Goal: Navigation & Orientation: Find specific page/section

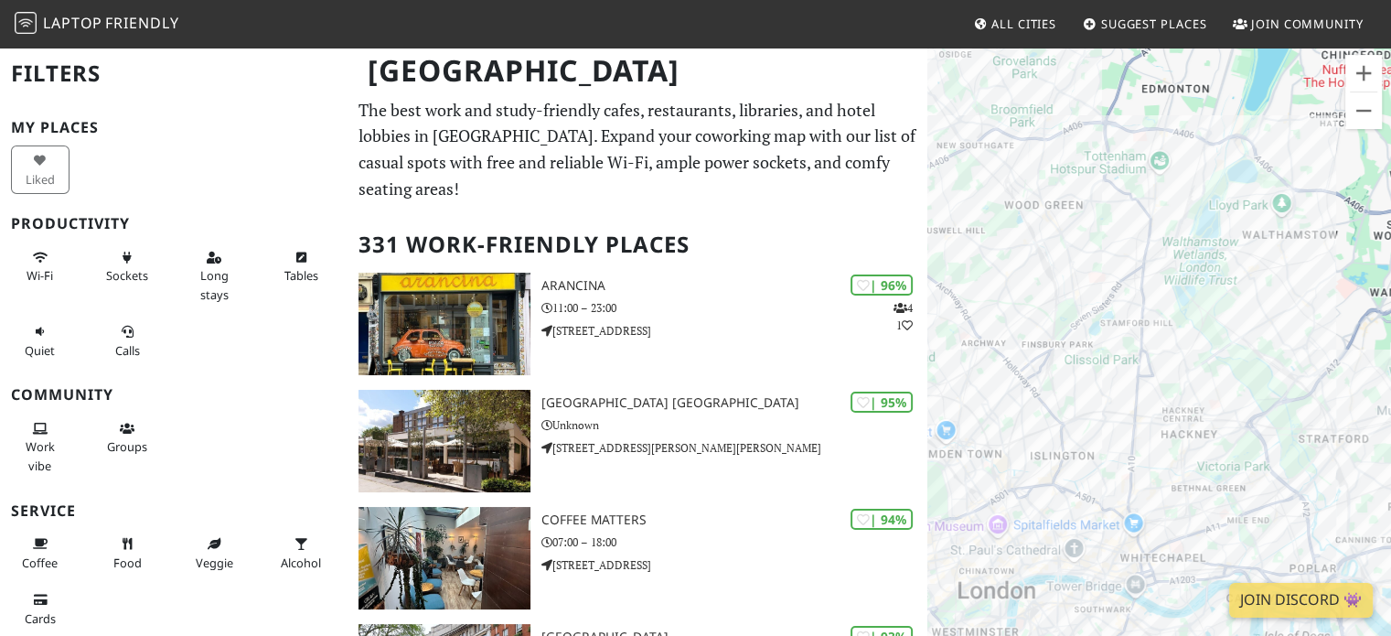
drag, startPoint x: 1222, startPoint y: 143, endPoint x: 1109, endPoint y: 348, distance: 235.0
click at [1109, 348] on div at bounding box center [1159, 364] width 464 height 636
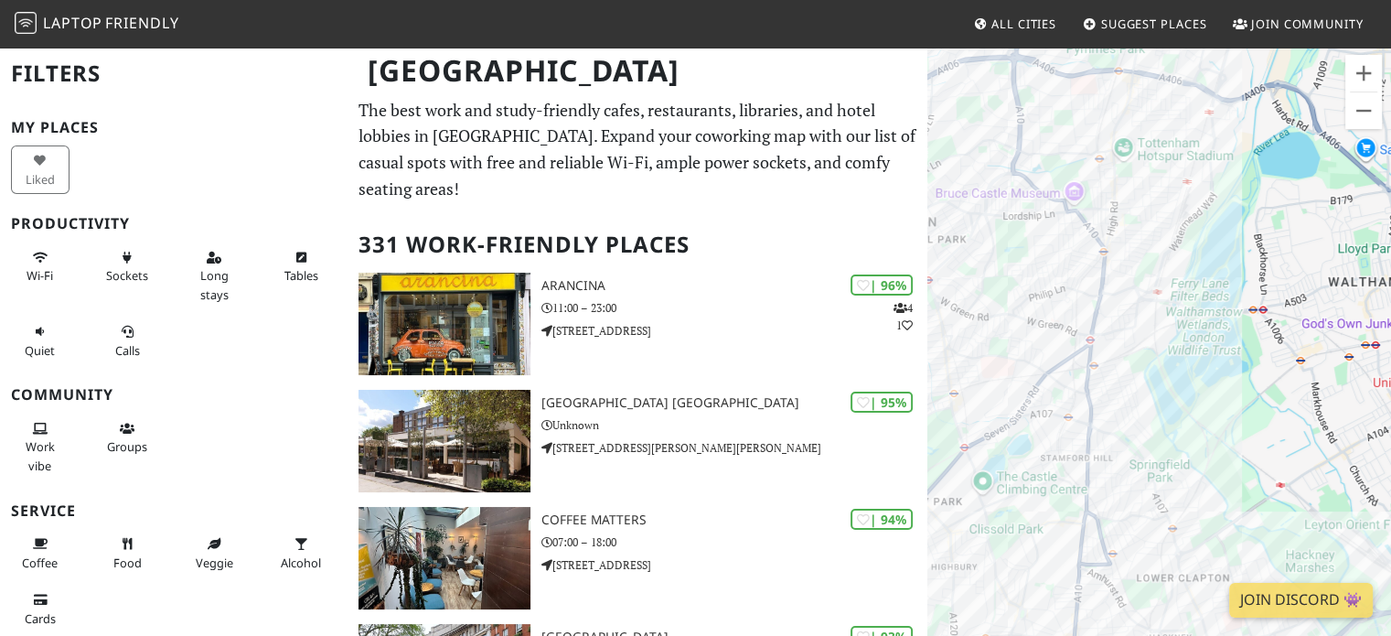
drag, startPoint x: 1194, startPoint y: 252, endPoint x: 1120, endPoint y: 387, distance: 154.3
click at [1120, 387] on div at bounding box center [1159, 364] width 464 height 636
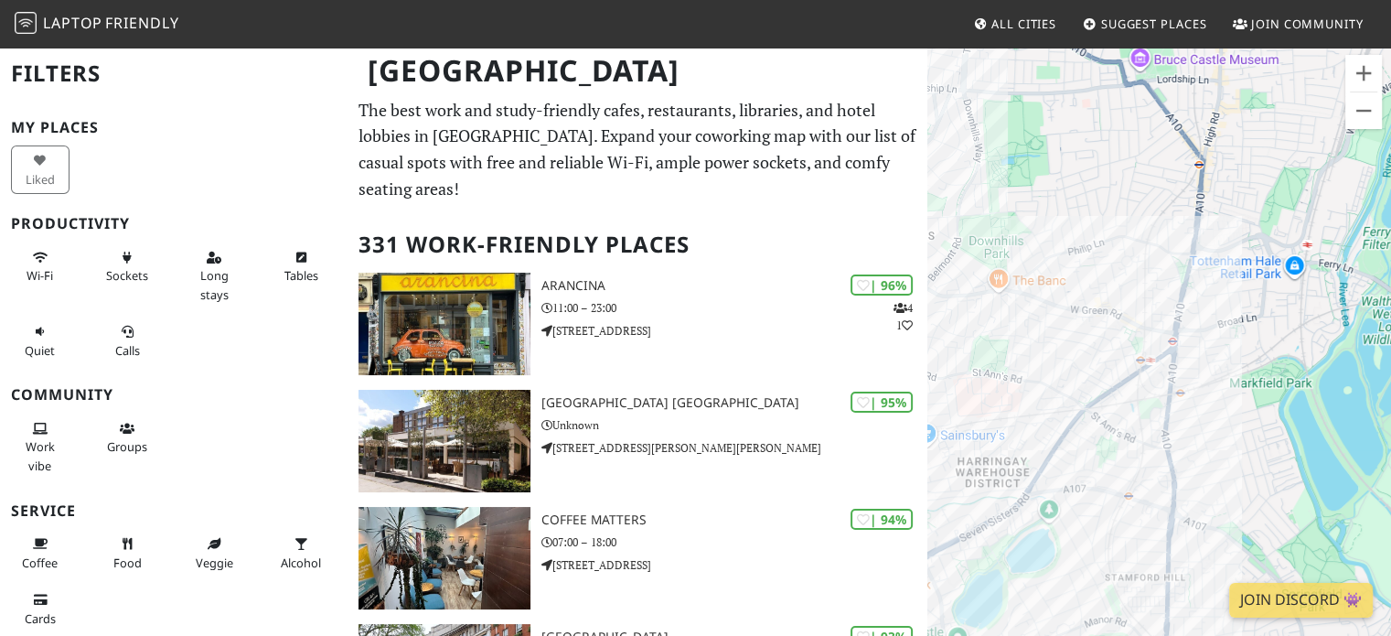
drag, startPoint x: 1089, startPoint y: 319, endPoint x: 1207, endPoint y: 371, distance: 129.0
click at [1207, 371] on div at bounding box center [1159, 364] width 464 height 636
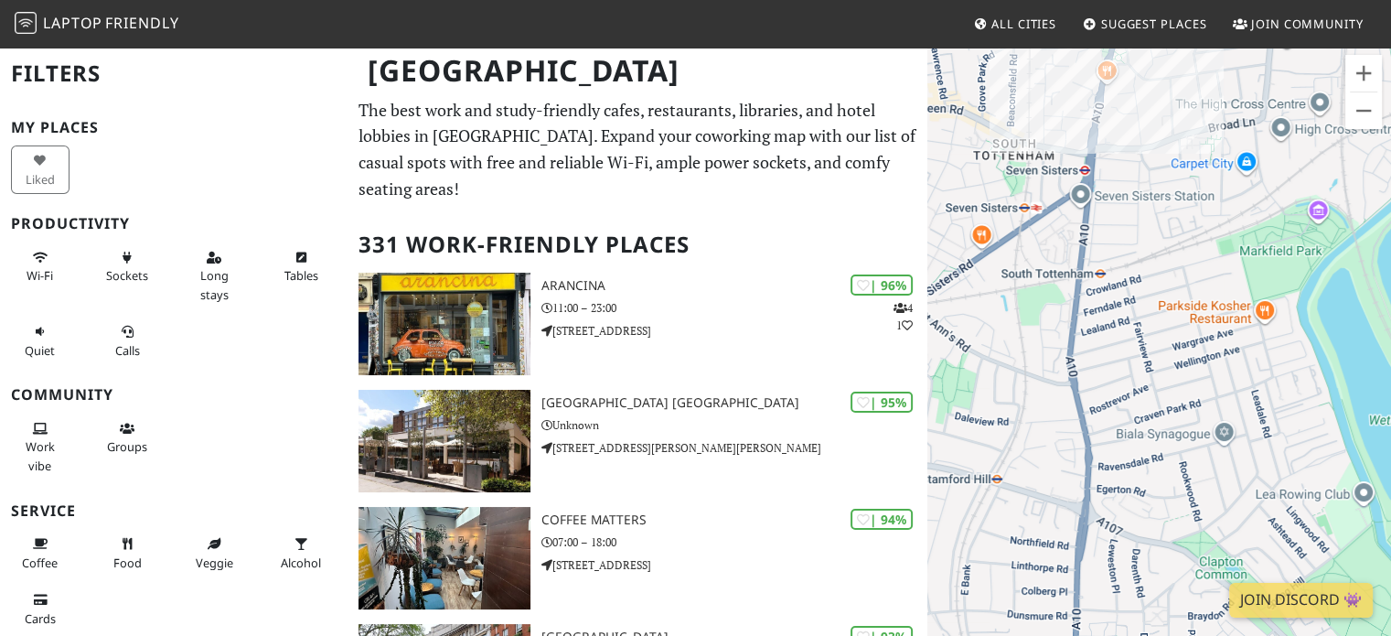
drag, startPoint x: 1177, startPoint y: 406, endPoint x: 1010, endPoint y: 261, distance: 221.7
click at [1010, 261] on div at bounding box center [1159, 364] width 464 height 636
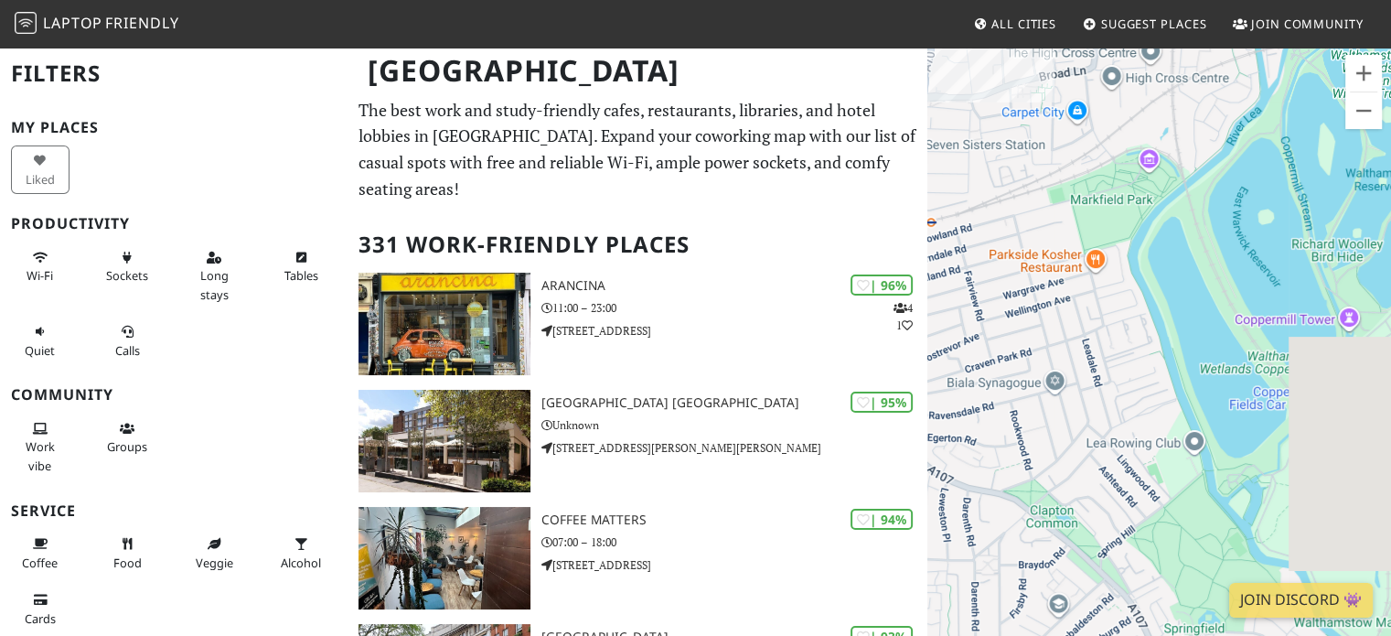
drag, startPoint x: 1292, startPoint y: 317, endPoint x: 1116, endPoint y: 270, distance: 181.9
click at [1116, 270] on div at bounding box center [1159, 364] width 464 height 636
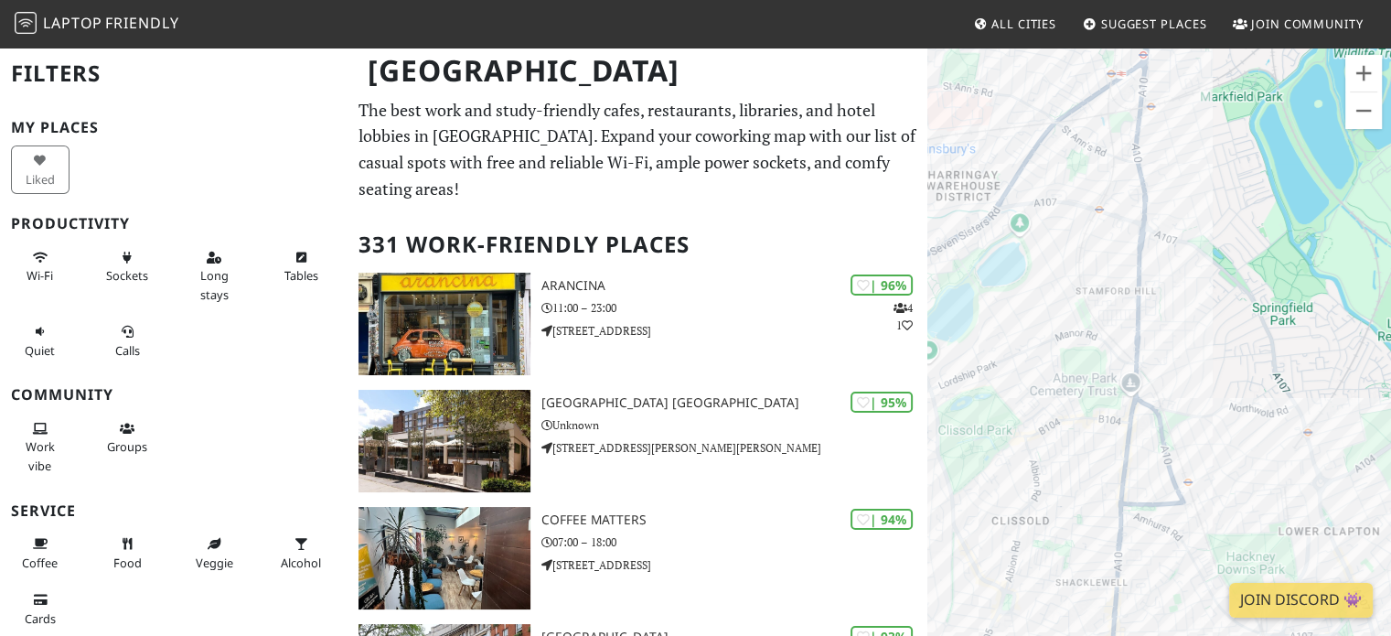
drag, startPoint x: 1095, startPoint y: 380, endPoint x: 1229, endPoint y: 219, distance: 209.7
click at [1229, 219] on div at bounding box center [1159, 364] width 464 height 636
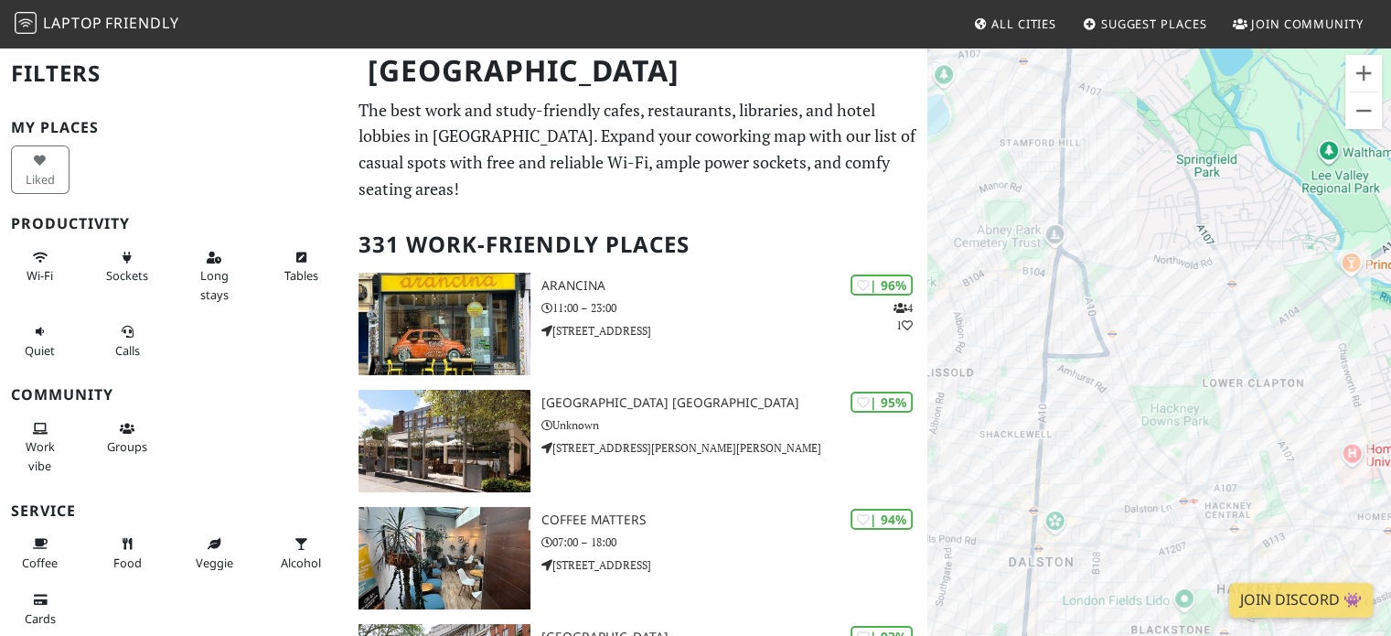
drag, startPoint x: 1072, startPoint y: 345, endPoint x: 987, endPoint y: 204, distance: 164.6
click at [987, 204] on div at bounding box center [1159, 364] width 464 height 636
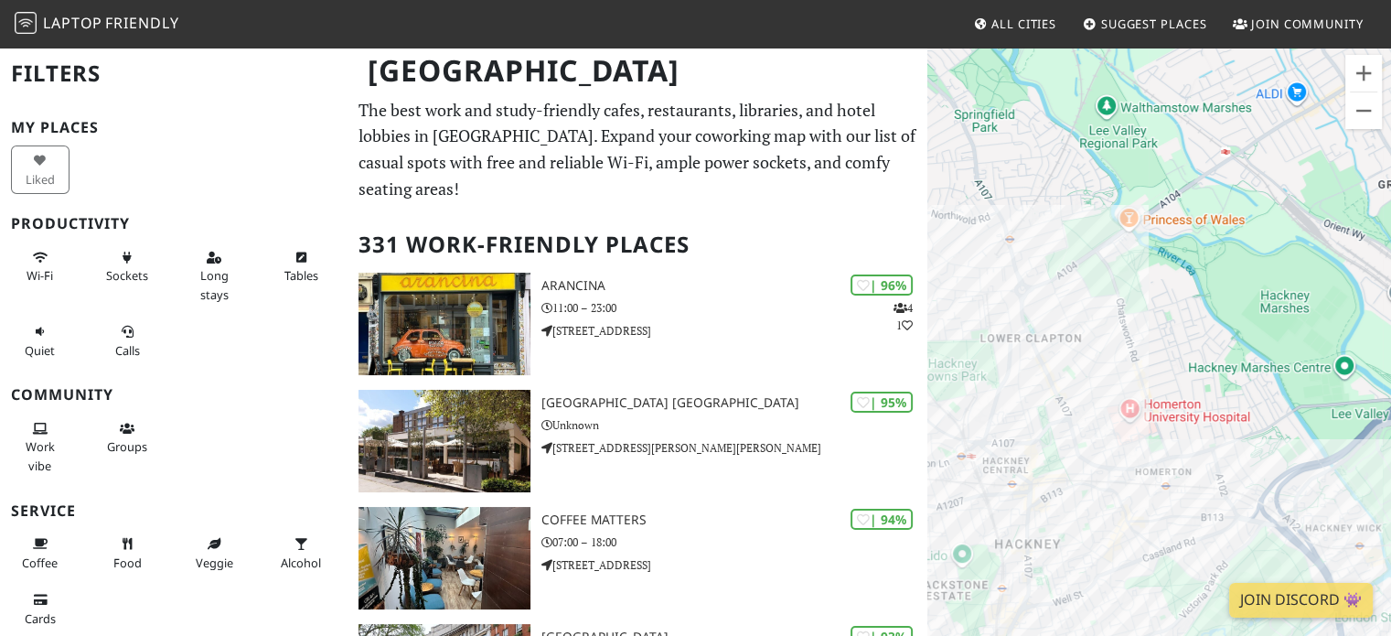
drag, startPoint x: 1240, startPoint y: 261, endPoint x: 1012, endPoint y: 218, distance: 232.7
click at [1012, 218] on div at bounding box center [1159, 364] width 464 height 636
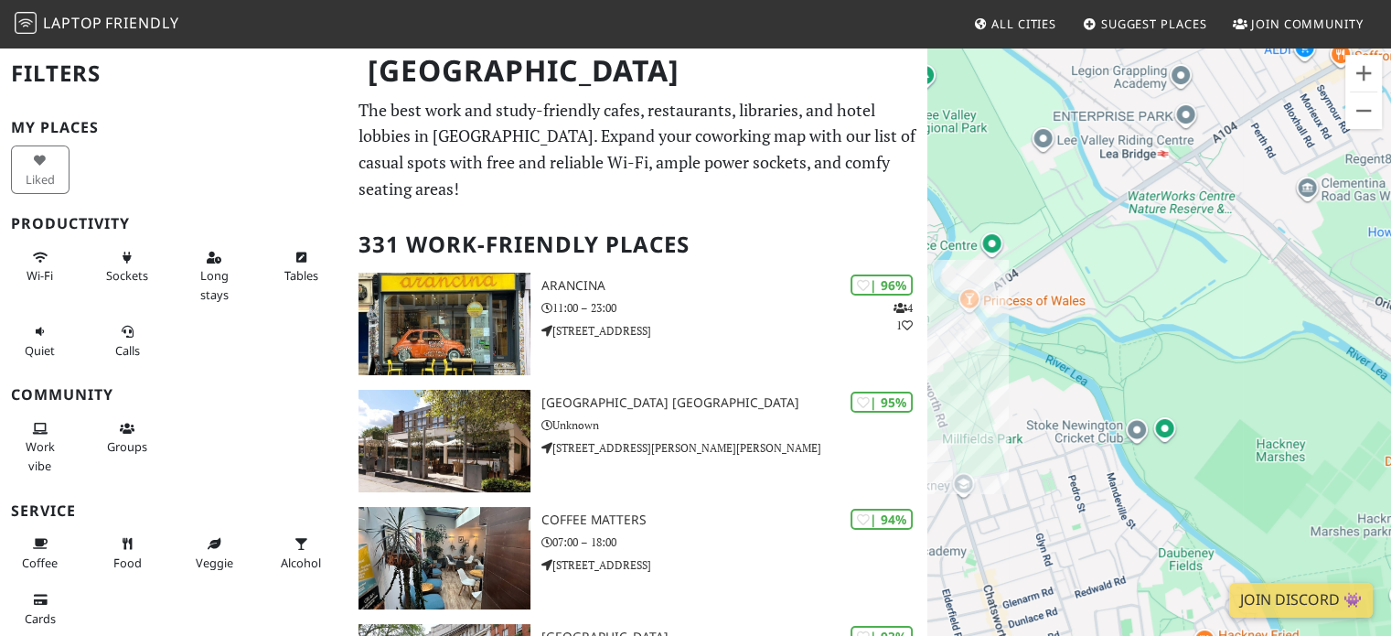
drag, startPoint x: 1255, startPoint y: 329, endPoint x: 1056, endPoint y: 537, distance: 287.9
click at [1056, 537] on div at bounding box center [1159, 364] width 464 height 636
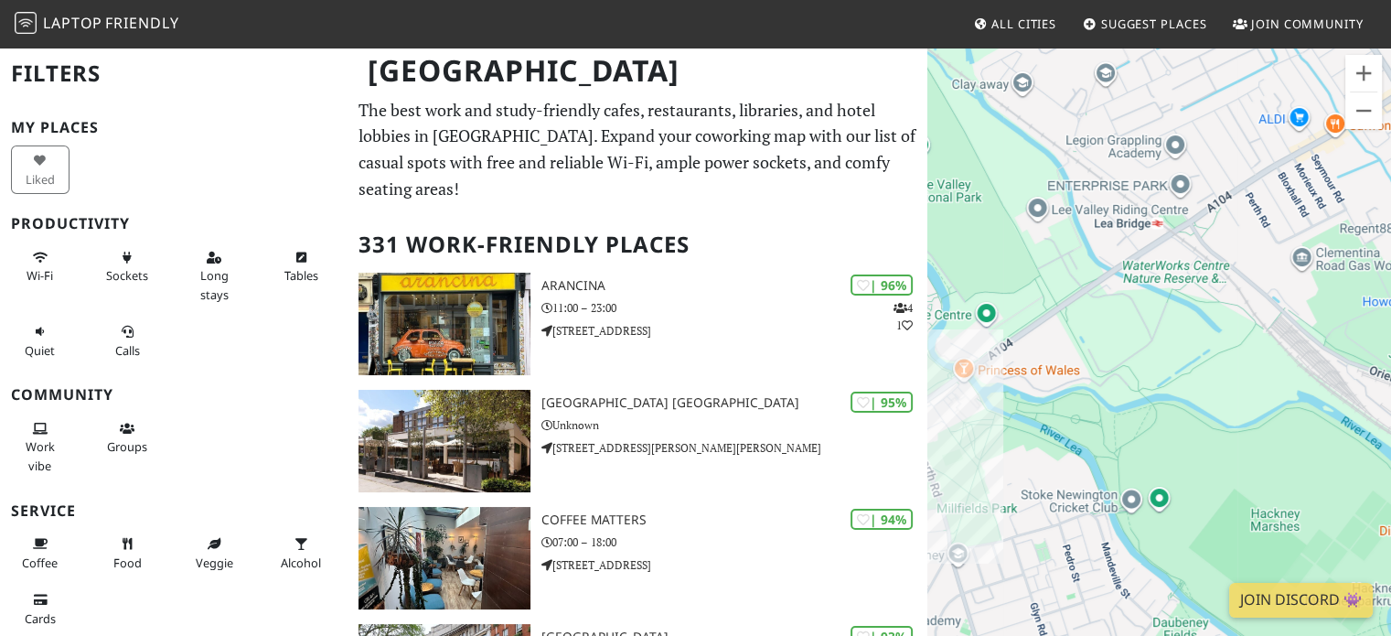
drag, startPoint x: 1214, startPoint y: 207, endPoint x: 1181, endPoint y: 408, distance: 203.9
click at [1183, 414] on div at bounding box center [1159, 364] width 464 height 636
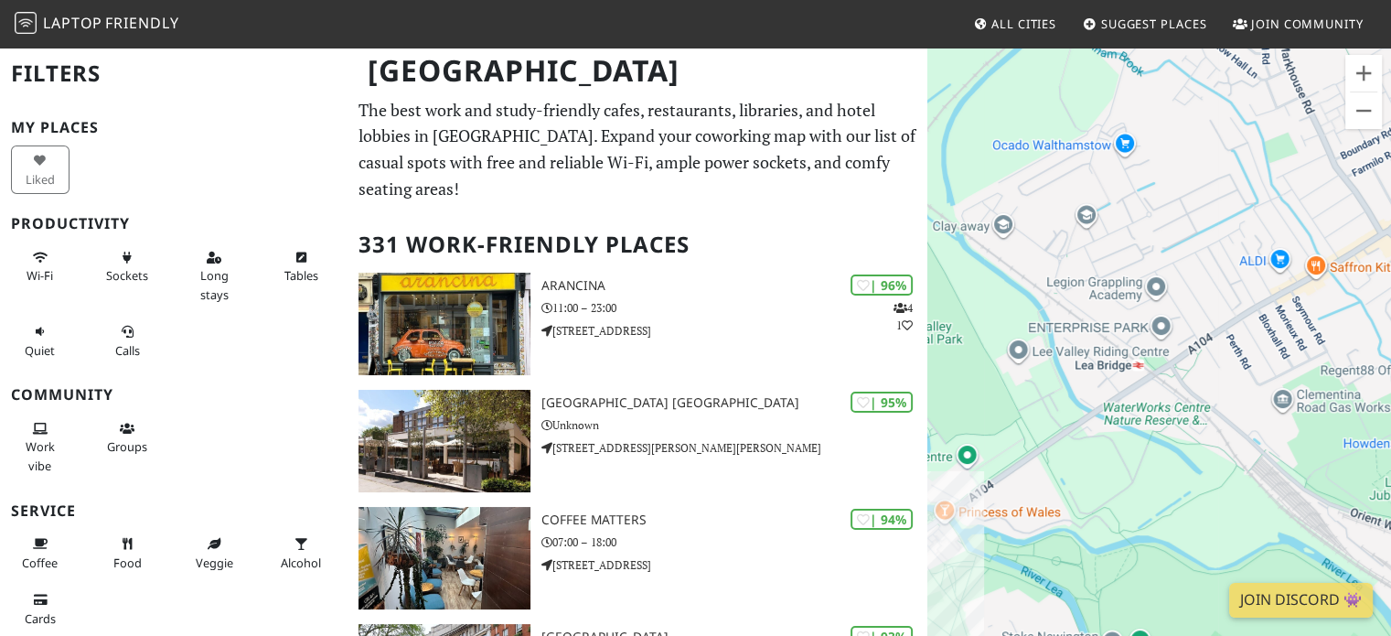
click at [1182, 233] on div at bounding box center [1159, 364] width 464 height 636
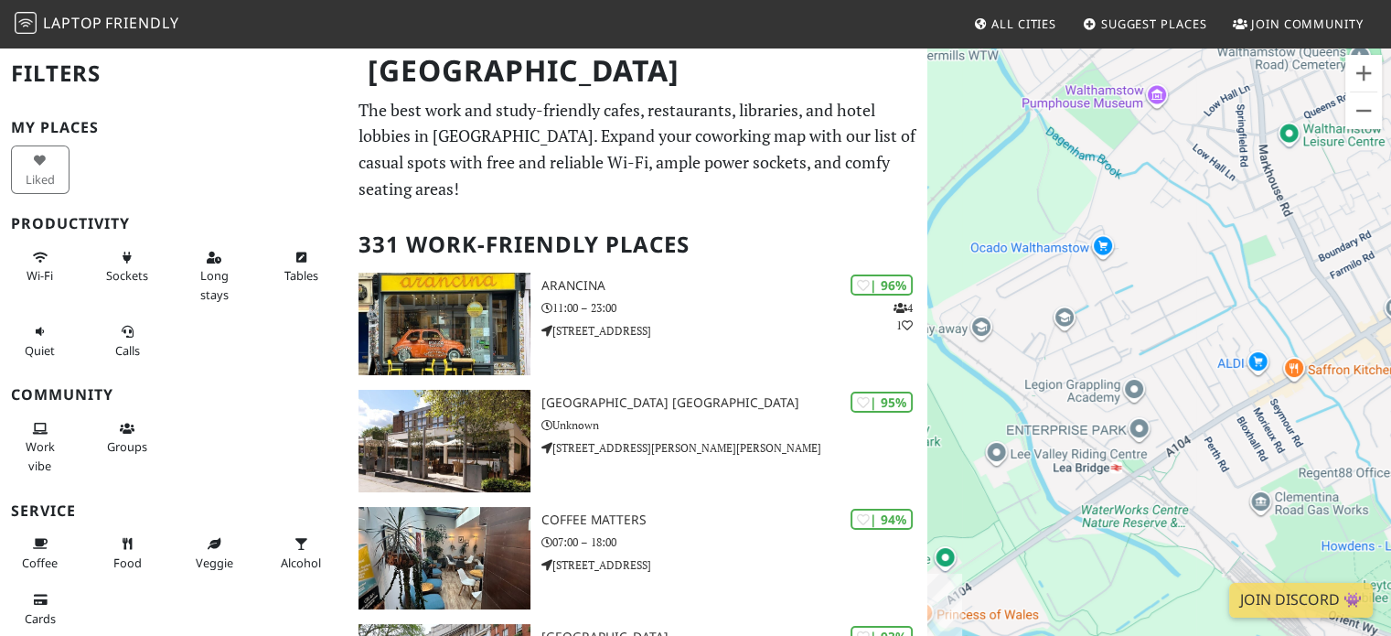
drag, startPoint x: 1207, startPoint y: 204, endPoint x: 1185, endPoint y: 308, distance: 106.6
click at [1185, 308] on div at bounding box center [1159, 364] width 464 height 636
